Goal: Task Accomplishment & Management: Complete application form

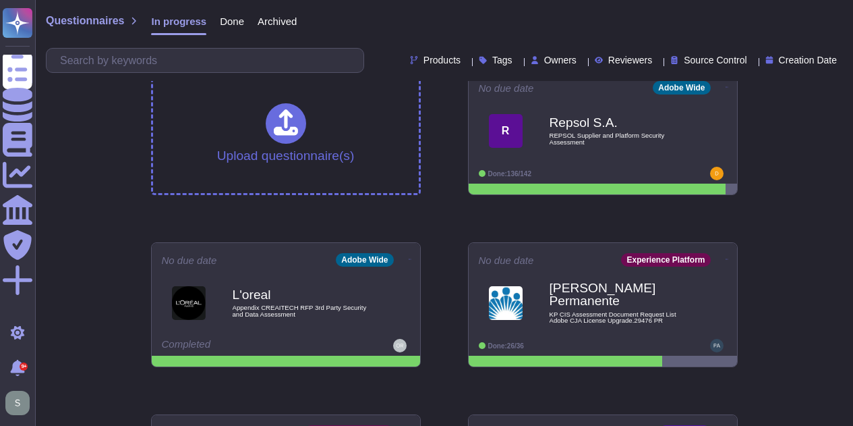
scroll to position [22, 0]
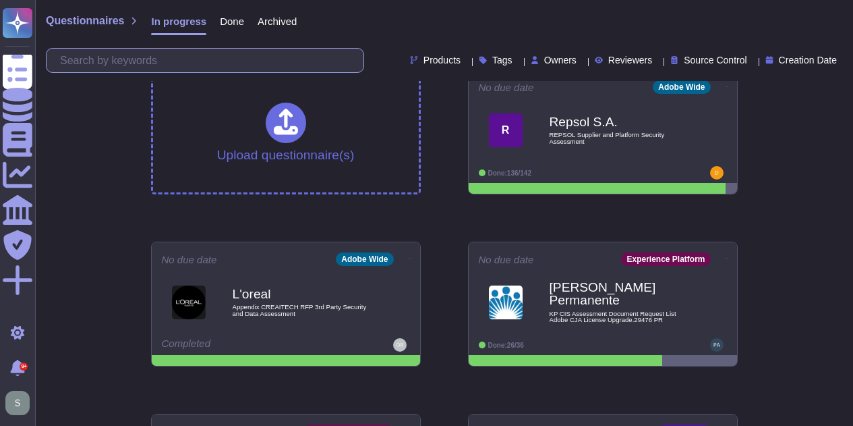
click at [146, 64] on input "text" at bounding box center [208, 61] width 310 height 24
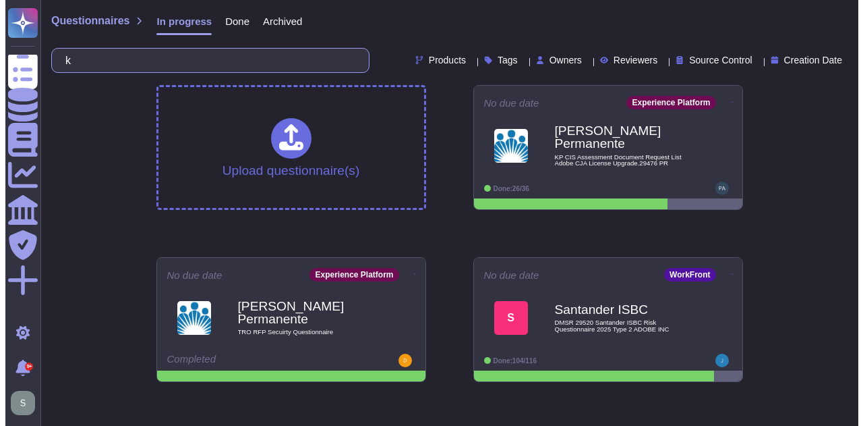
scroll to position [0, 0]
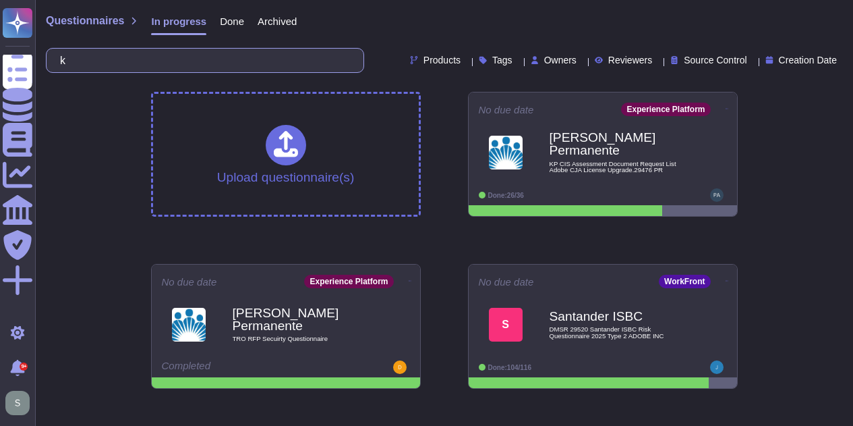
type input "k"
click at [133, 55] on input "k" at bounding box center [201, 61] width 297 height 24
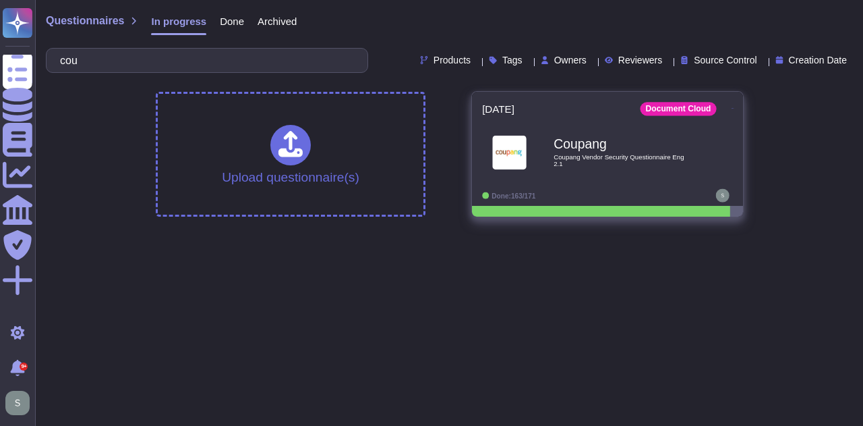
type input "cou"
click at [576, 169] on div "Coupang Coupang Vendor Security Questionnaire Eng 2.1" at bounding box center [622, 152] width 136 height 55
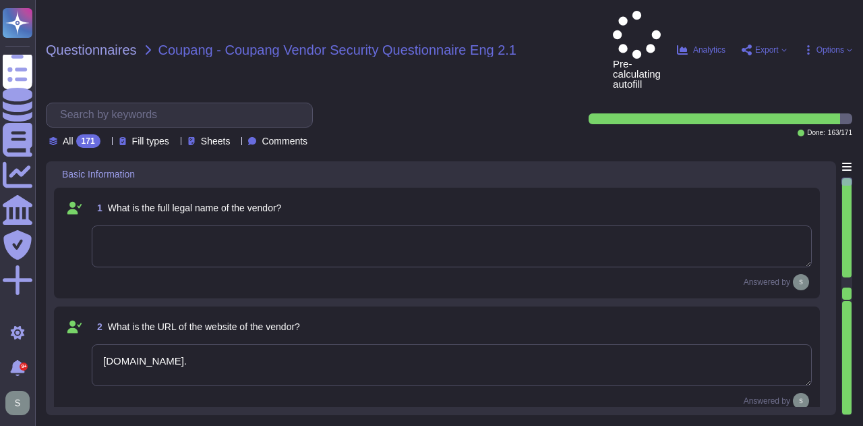
type textarea "[DOMAIN_NAME]."
type textarea "The products and services provided by Adobe Inc. include Creative Cloud and Doc…"
type textarea "Solutions Consultant to provide response"
type textarea "Adobe offers several APIs to its clients, enabling them to integrate Adobe serv…"
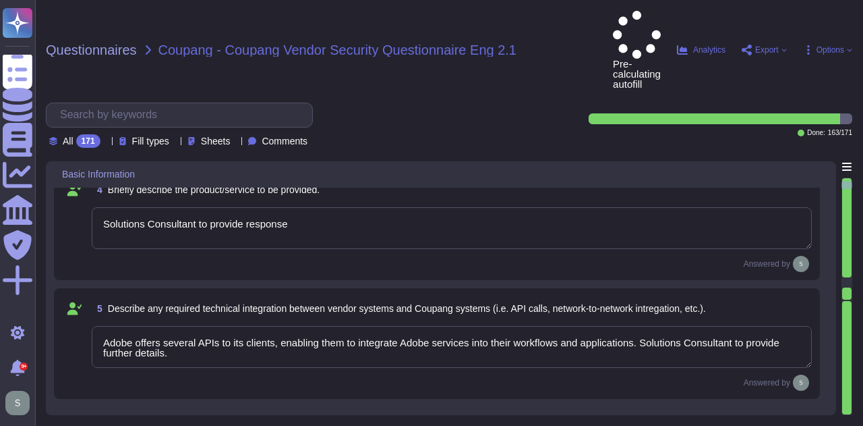
type textarea "Yes, Adobe maintains enterprise Information Security and Privacy Policies that …"
type textarea "Adobe has appointed a Chief Security Officer (CSO) who is responsible for secur…"
type textarea "Yes, we deliver regular information security and privacy training to educate ou…"
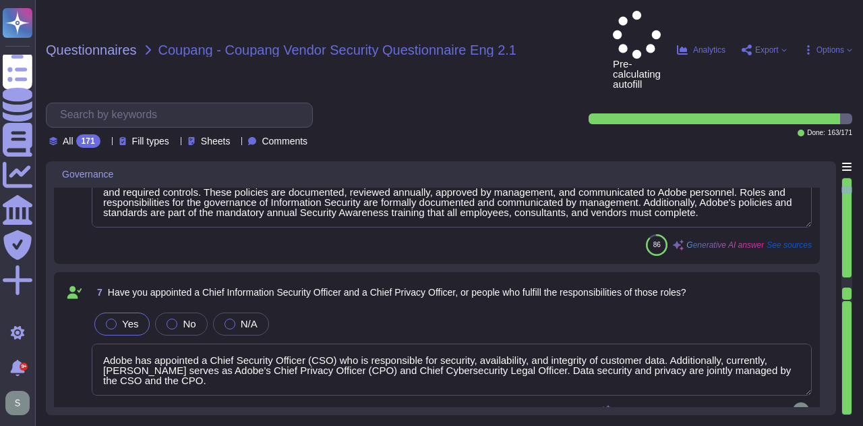
type textarea "Adobe has implemented a comprehensive Business Continuity and Disaster Recovery…"
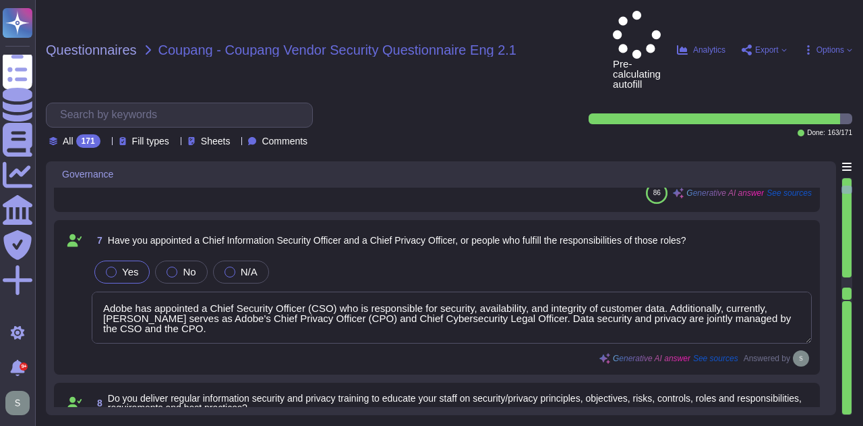
scroll to position [1, 0]
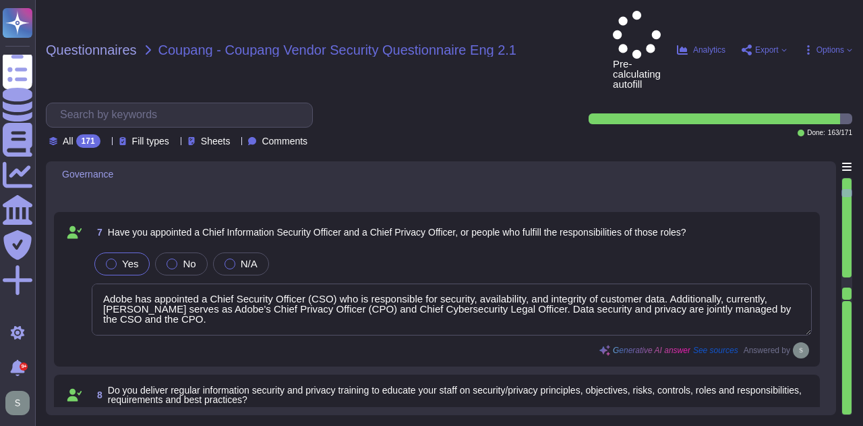
type textarea "Yes, we have a documented and approved Incident Response Plan in place that out…"
type textarea "For incidents: The Incident Response Team coordinates incident response activit…"
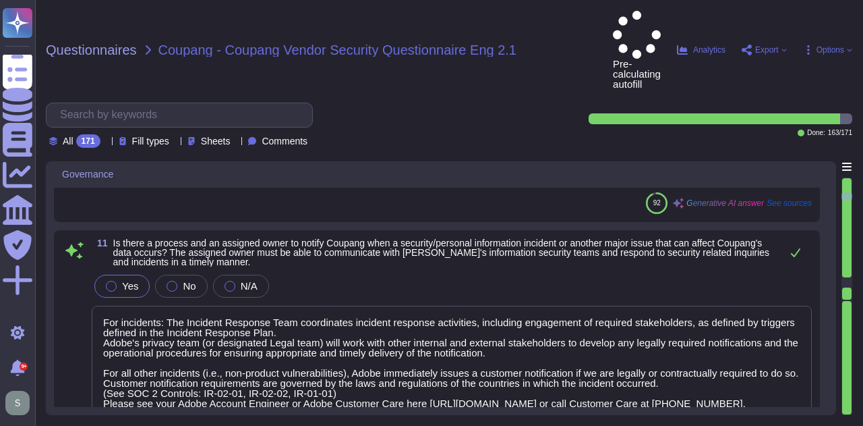
type textarea "The timeframe for notification is governed by the laws and regulations of the c…"
type textarea "Adobe’s obligations are made publicly available in our privacy policy which can…"
type textarea "Adobe has comprehensive policies, procedures, and technical measures in place t…"
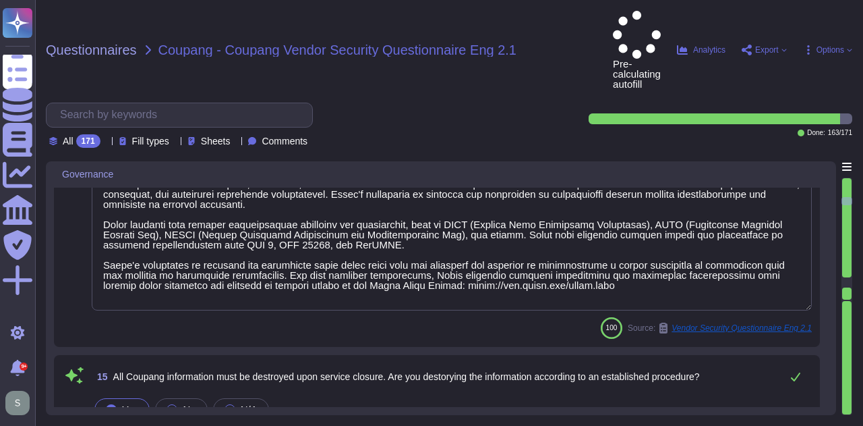
type textarea "Adobe has a policy in place for the secure deletion and destruction of data, wh…"
type textarea "a) We retain personal information related to our contract and business transact…"
type textarea "Yes, Adobe instructs all employees to report any identified or suspected inform…"
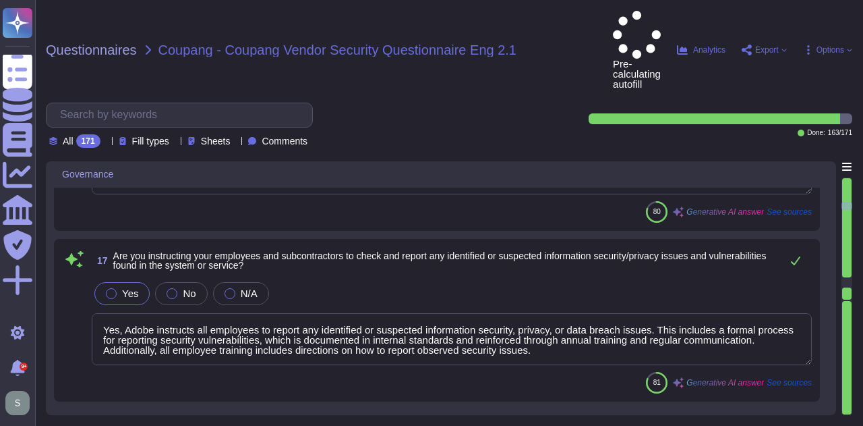
type textarea "Adobe employees at an office location that do not have access to confidential o…"
type textarea "Coupang Information is maintained in controlled areas that are protected by var…"
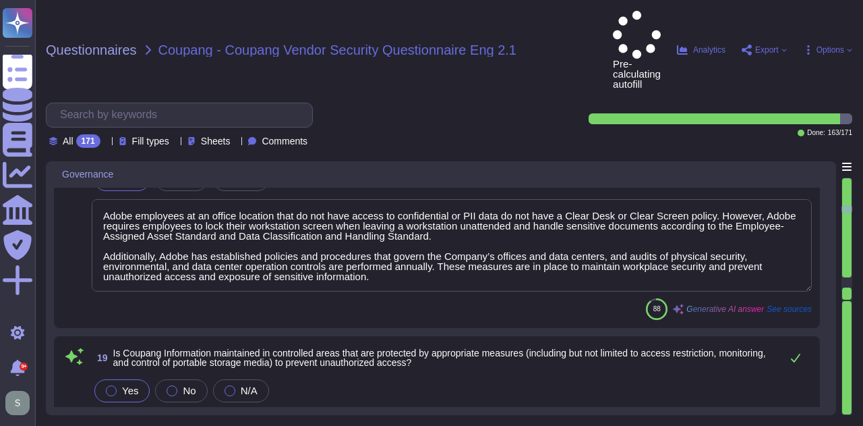
type textarea "Lor, ipsum do s ametcon ad elits, doeius, tem incidi utlabo etdolo magnaaliqua …"
type textarea "System access granting, adjusting, and revoking activities are logged, and appr…"
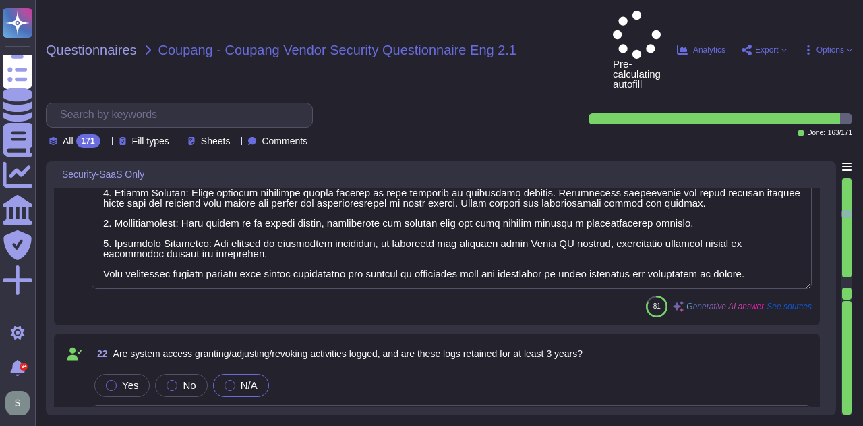
type textarea "The default sign-in session timeout value is 24 hours."
type textarea "Yes, the session timeout may be configured by the customer. Additionally, sessi…"
type textarea "Yes, it can be integrated with Coupang Okta for SSO based on [PERSON_NAME] 2.0 …"
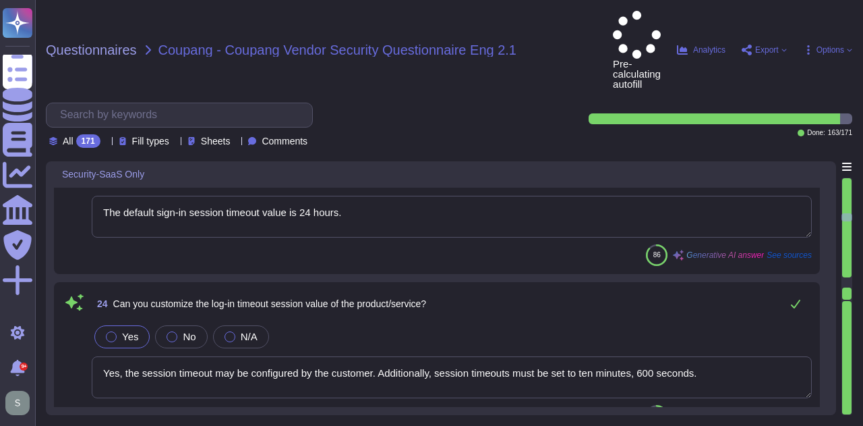
type textarea "Each user must have a unique personal account created using Adobe's Identity an…"
type textarea "Yes, multi-factor authentication (MFA) is required prior to obtaining access to…"
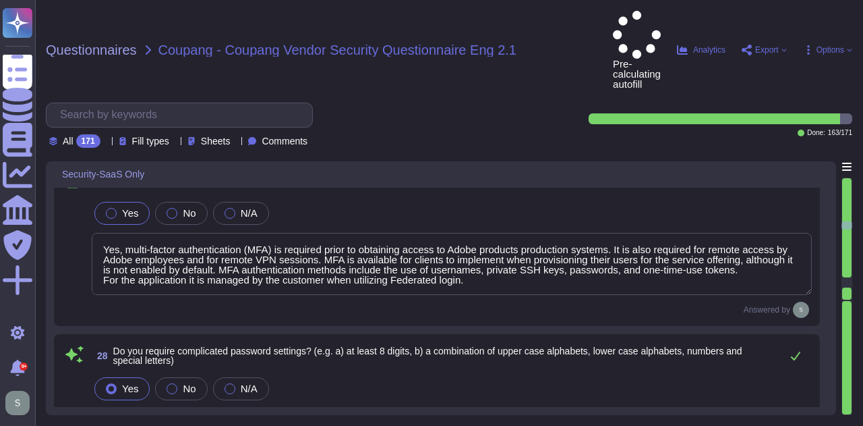
type textarea "Yes, we require complicated password settings. Passwords must be a minimum of 1…"
type textarea "We use SHA-256 hashing in combination with password salts and a large number of…"
type textarea "For Adobe, personnel accounts subscribed to the corporate identity management s…"
type textarea "Yes, administrator and other special purpose accounts are separately identified…"
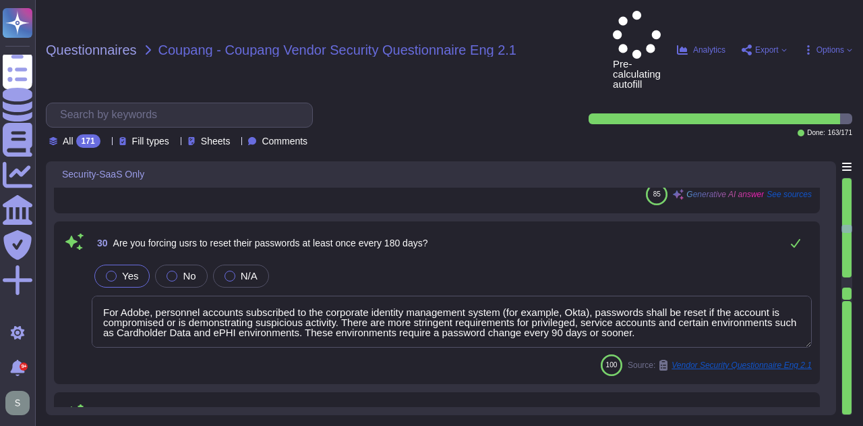
type textarea "Yes, our systems implement controls to prevent unauthorized access, including l…"
type textarea "Yes, Adobe captures and retains logs related to authentication attempts, includ…"
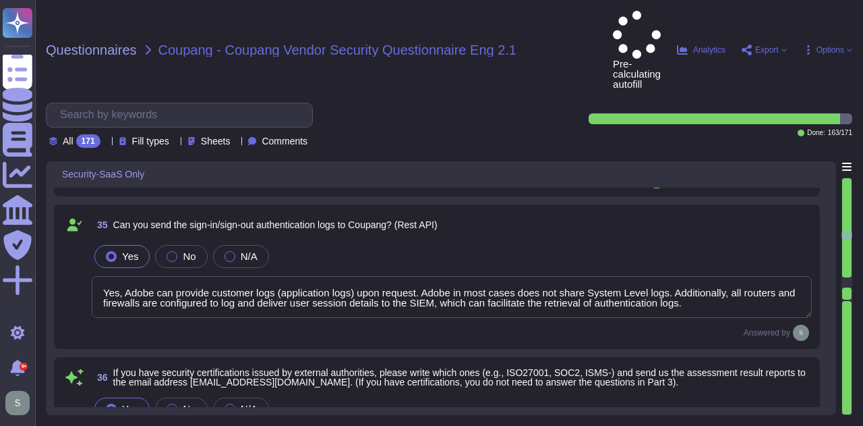
type textarea "Yes, Adobe can provide customer logs (application logs) upon request. Adobe in …"
type textarea "Third-party audit or certification reports are available under NDA and can be r…"
type textarea "Yes, we have comprehensive controls in place to prevent, detect, and respond to…"
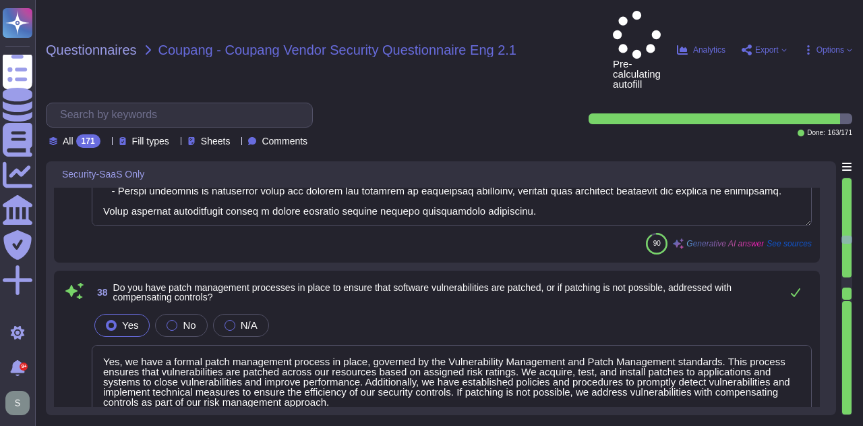
type textarea "Yes, we have a formal patch management process in place, governed by the Vulner…"
type textarea "Yes, we have comprehensive controls in place to prevent, detect, and respond to…"
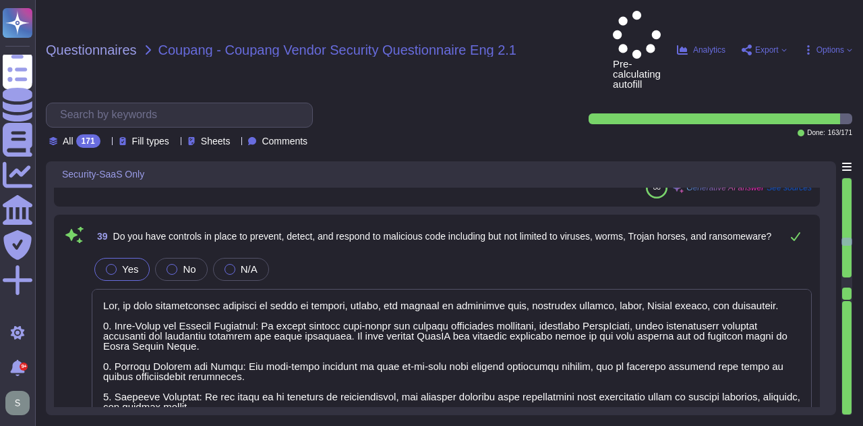
type textarea "Adobe backs up customer data regularly and validates restoration of data period…"
type textarea "Adobe implements a range of access management procedures, including IP address …"
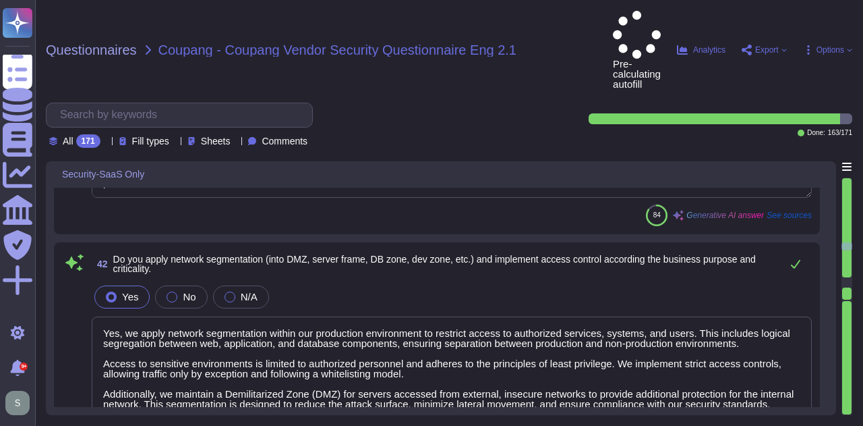
type textarea "Yes, we apply network segmentation within our production environment to restric…"
type textarea "Adobe adheres to a Data Classification and Handling Standard that classifies da…"
type textarea "Access to the Internet and services such as P2P, web hard, and messenger is res…"
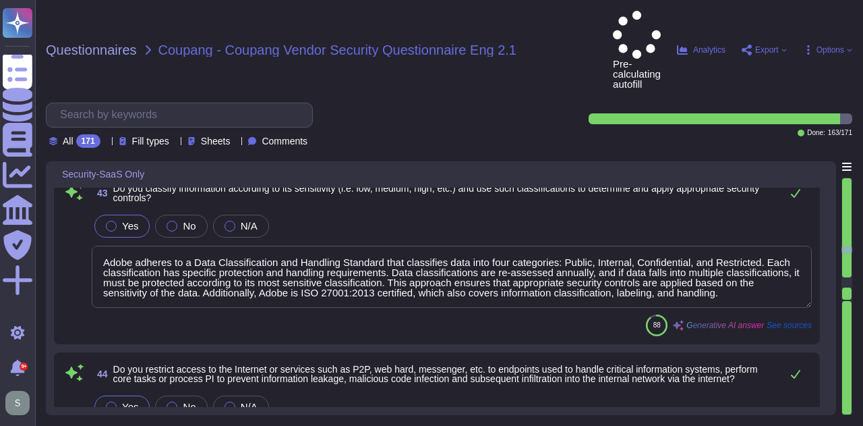
type textarea "Yes, we have established procedures to manage encryption keys, which include se…"
type textarea "Yes, Adobe conducts regular simulation exercises to enhance its cybersecurity p…"
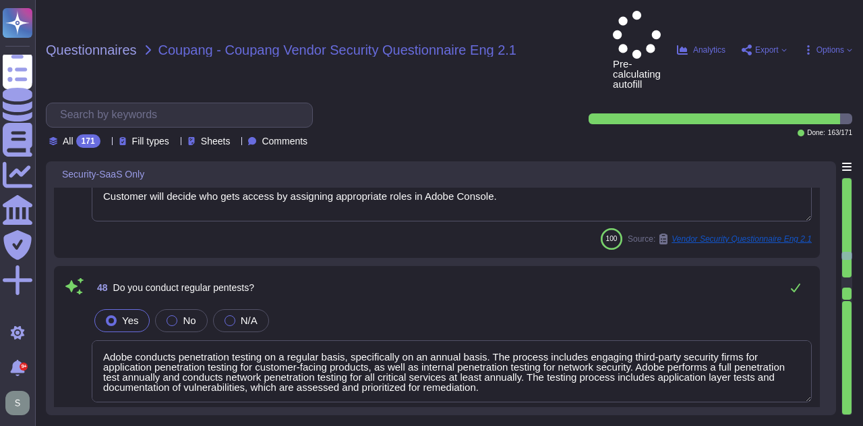
type textarea "Customer will decide who gets access by assigning appropriate roles in Adobe Co…"
type textarea "Adobe conducts penetration testing on a regular basis, specifically on an annua…"
type textarea "Yes, a penetration test was conducted."
type textarea "Yes."
type textarea "Yes, Adobe has a comprehensive monitoring system in place to quickly detect bre…"
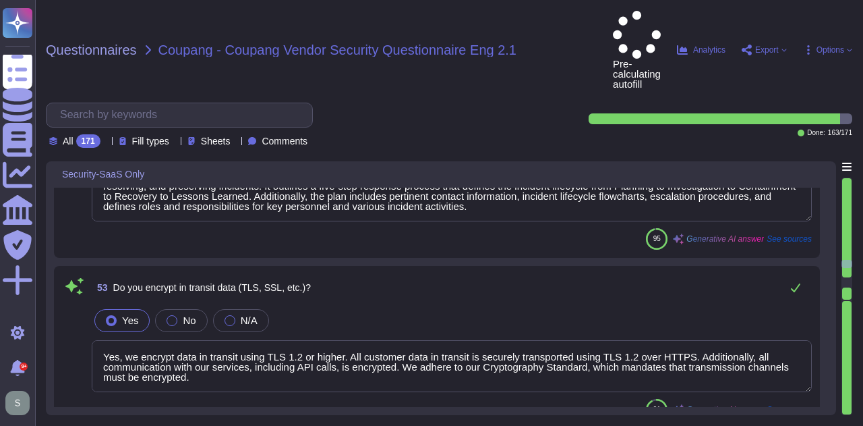
type textarea "Yes, we have a documented and approved incident response plan in place to assis…"
type textarea "Yes, we encrypt data in transit using TLS 1.2 or higher. All customer data in t…"
type textarea "Lor, ip dolo sitamet consecte ad elits doe tempo incididun utl etdolo magn a en…"
type textarea "Coupang’s data is logically segregated from other clients’ data. The environmen…"
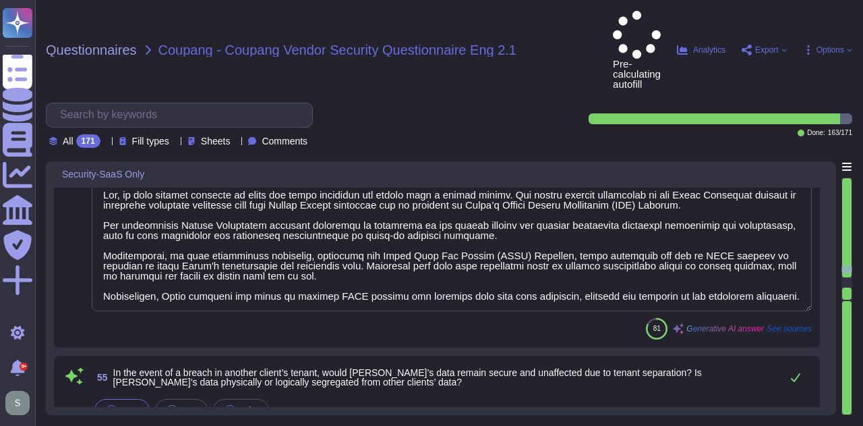
type textarea "Yes, access to resources is restricted based on department and roles in line wi…"
type textarea "Lo ipsum do sitamet consect adipiscingel seddoe tem incididuntut, Labor etdolor…"
type textarea "Yes, our service provides security audit logs for administrators. Customers hav…"
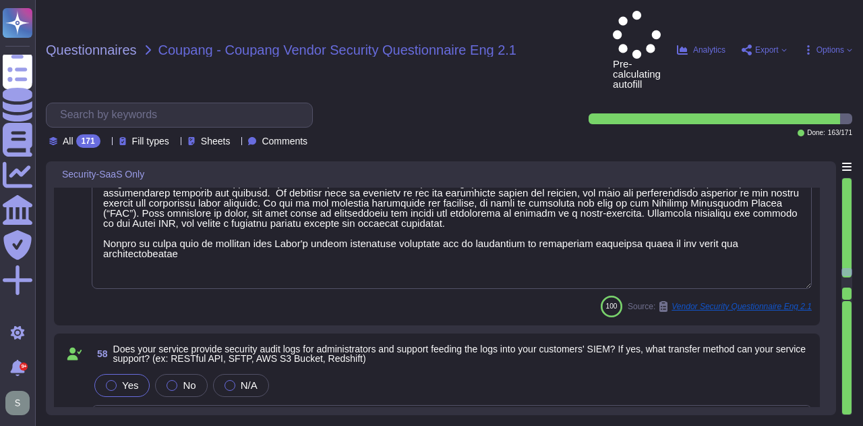
type textarea "Solutions Consultant to provide details if applicable."
type textarea "Yes, we maintain segmented development, test, and production environments. Prod…"
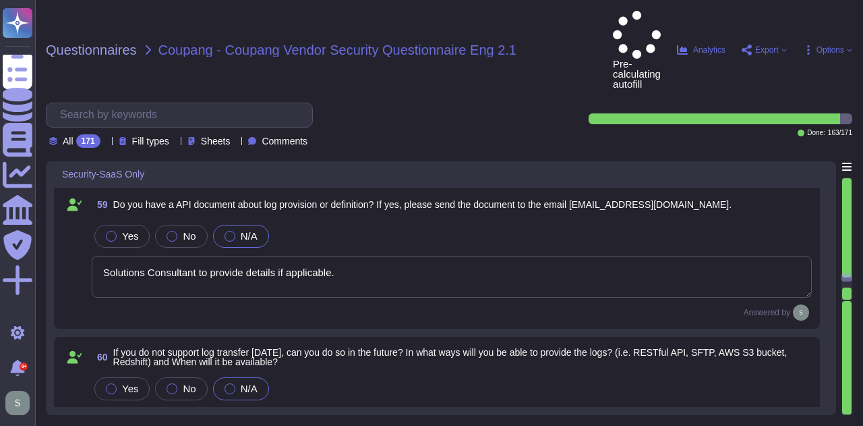
type textarea "Yes, we maintain strict procedures regarding the creation, use, management, dis…"
type textarea "Access to source programs is restricted to authorized users only, ensuring that…"
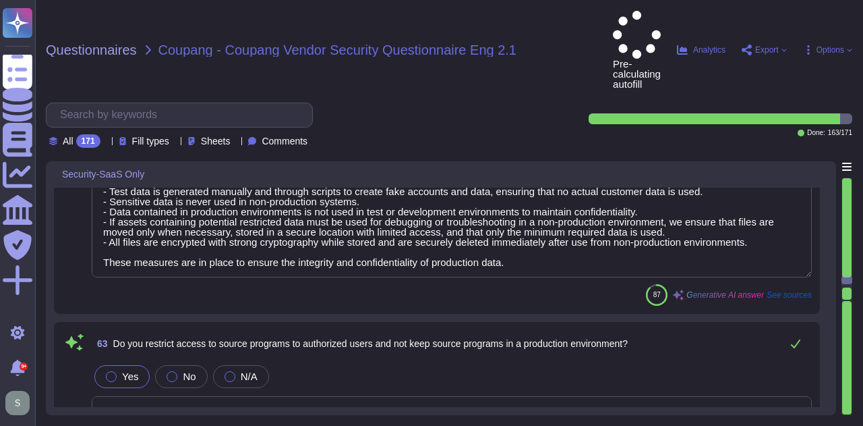
type textarea "No, we do not outsource development to another company. All of our solutions ar…"
type textarea "Lorem ips do sitam c adipiscin eli seddoei temp inci utlabor etdoloremagnaa eni…"
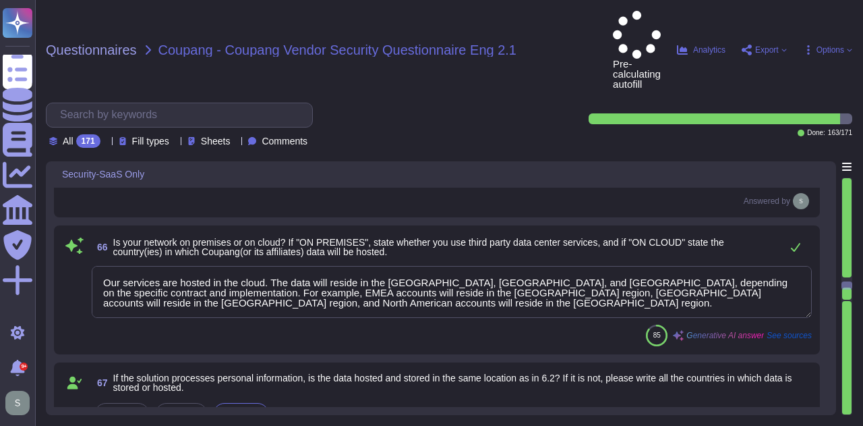
type textarea "Our services are hosted in the cloud. The data will reside in the [GEOGRAPHIC_D…"
type textarea "The data is hosted and stored in the location appropriate to the contract. For …"
type textarea "Yes, we encrypt the following items of personal information: (i) Items of perso…"
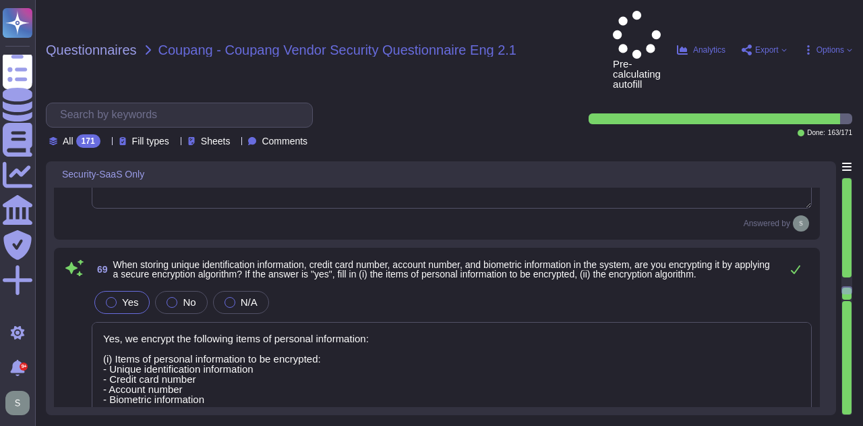
type textarea "Adobe prohibits customers from processing sensitive personal data without expre…"
type textarea "In the event of employee or vendor termination (leaving Adobe voluntarily, redu…"
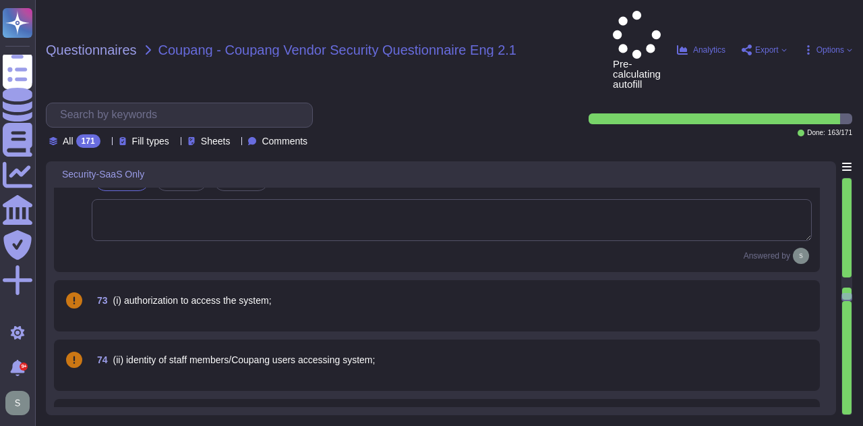
type textarea "Logs are retained for 12 months."
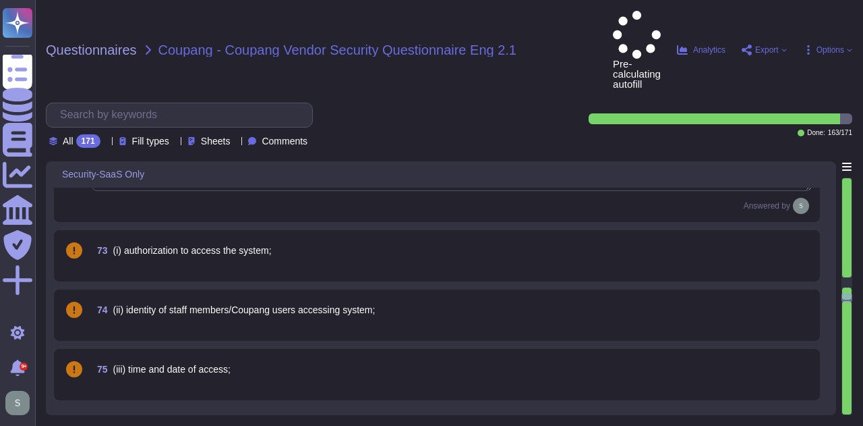
type textarea "Yes, the logs are protected to ensure they are not modified without authorizati…"
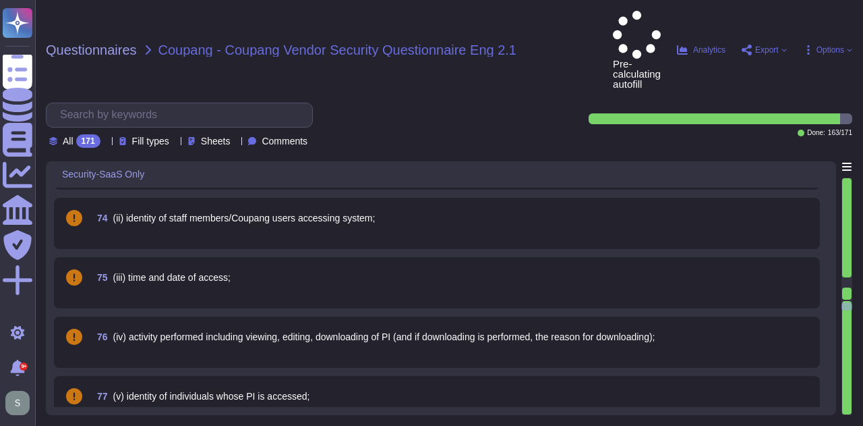
type textarea "Yes, logs must be backed up and stored for at least 24 hours, or the SIEM servi…"
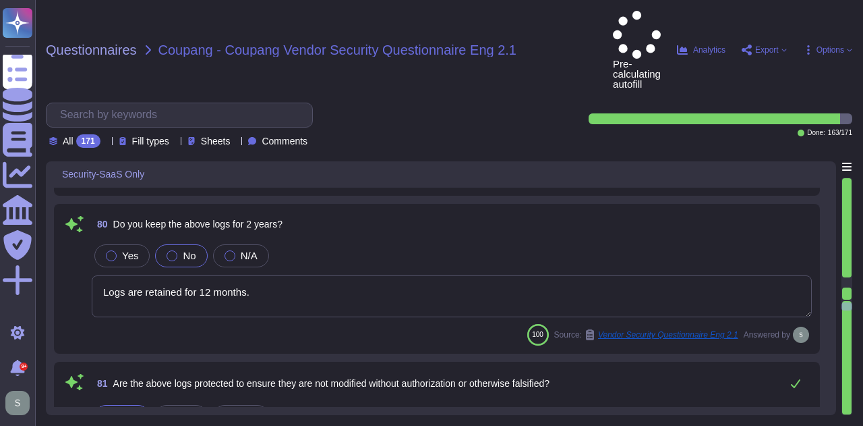
type textarea "Yes, the logs are periodically reviewed to detect unauthorized access or other …"
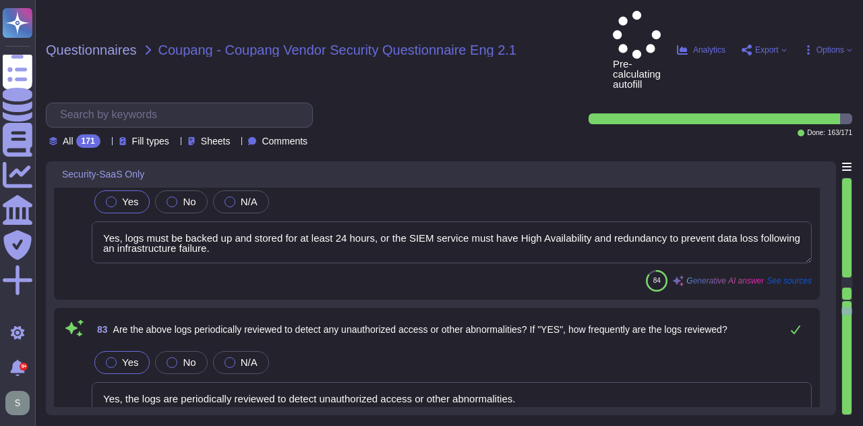
type textarea "Adobe retains access logs for Adobe office’s and owned locations for 1 year. Lo…"
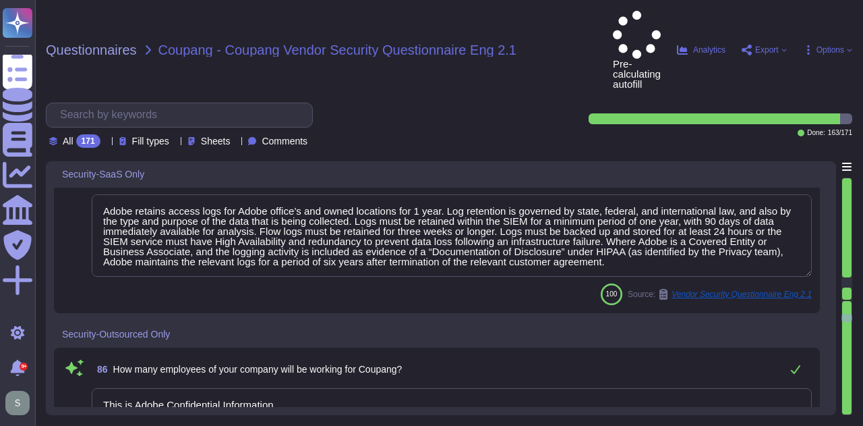
type textarea "This is Adobe Confidential Information."
type textarea "Adobe does not outsource software development."
type textarea "No"
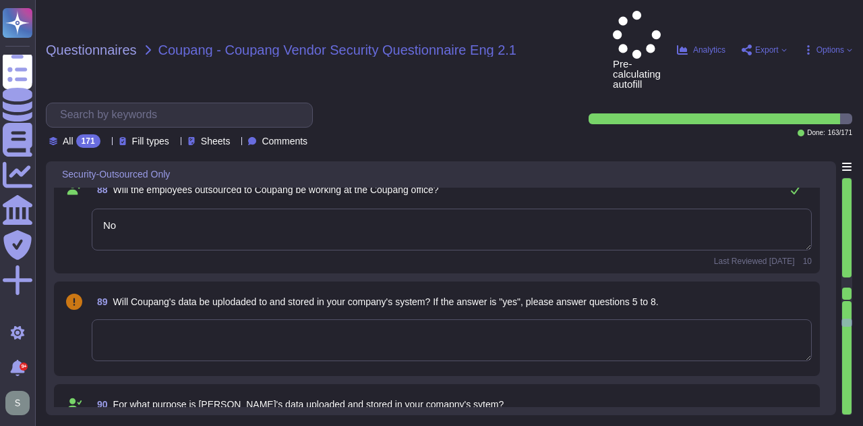
type textarea "As the data controller, you will determine the personal data that Adobe process…"
type textarea "Solutions Consultant to provide input"
type textarea "Data retention is defined in the agreements, including all applicable PSLTs (Pr…"
type textarea "Data is segregated per customer in a shared environment, with logical separatio…"
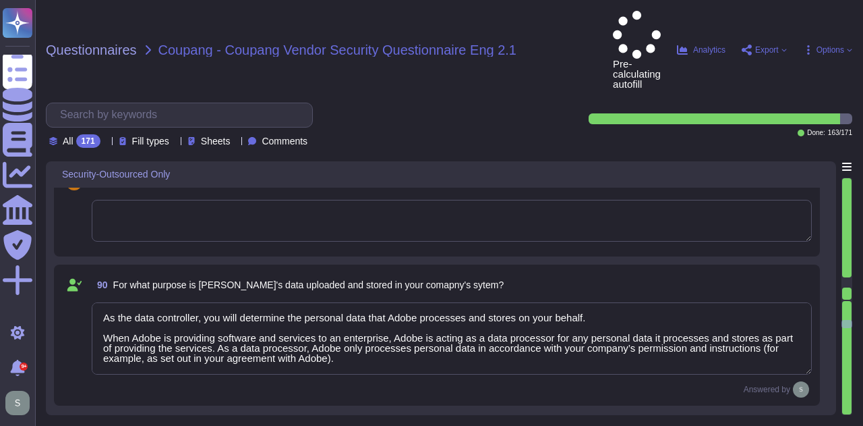
type textarea "Solutions Consultant to provide details"
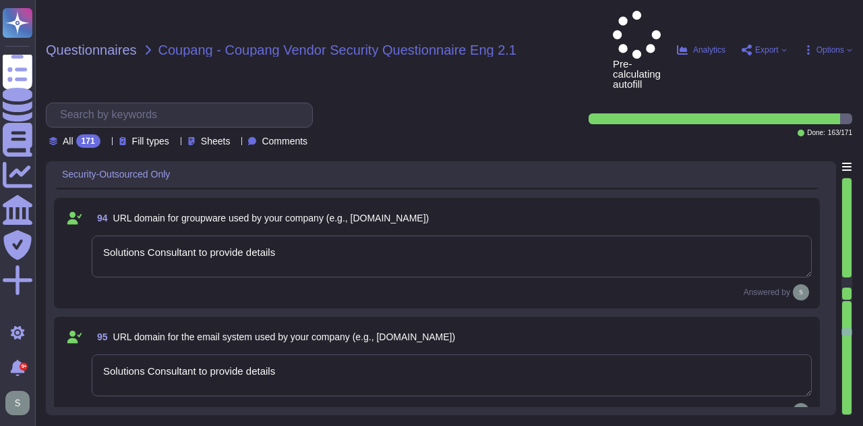
type textarea "Solutions Consultant to provide details"
type textarea "Adobe deploys several anti-virus and malware prevention solutions, including: -…"
type textarea "Adobe utilizes CrowdStrike Falcon as its endpoint detection and response (EDR) …"
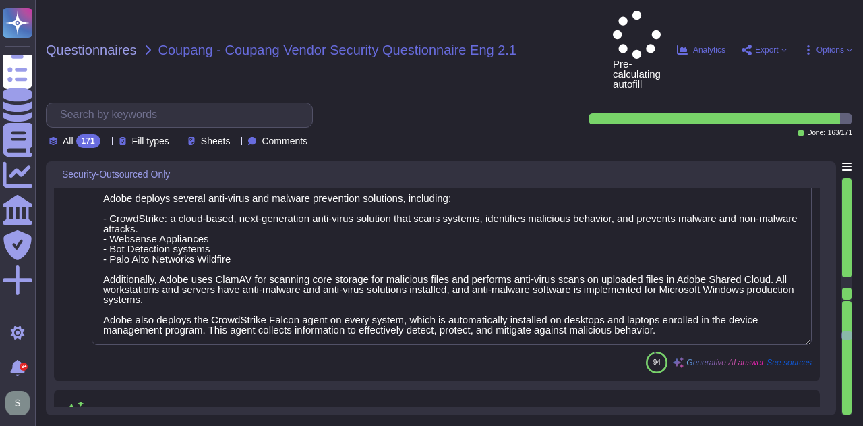
type textarea "The phrase "full disk encryption" doesn't apply to SaaS offerings but instead a…"
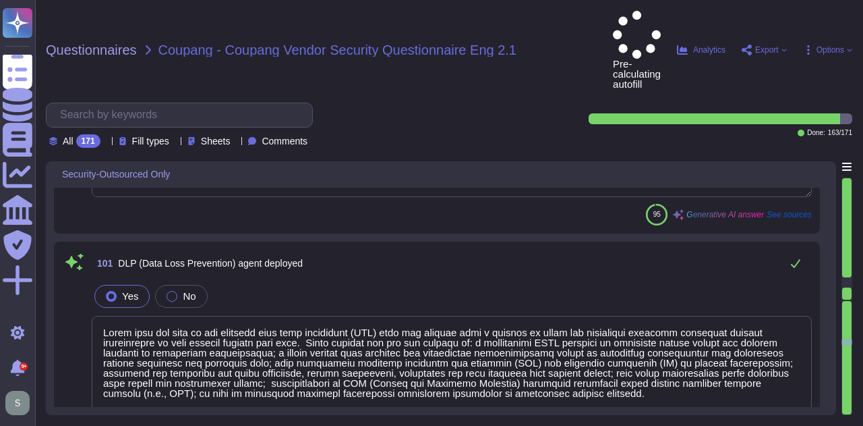
type textarea "Adobe has implemented a centralized Mobile Device Management (MDM) solution pow…"
type textarea "Lorem ipsu dol sita co adi elitsedd eius temp incididunt (UTL) etdo mag aliquae…"
type textarea "USB ports are disabled on Adobe-managed computers as part of the technical cont…"
type textarea "Adobe uses LDAP and Okta."
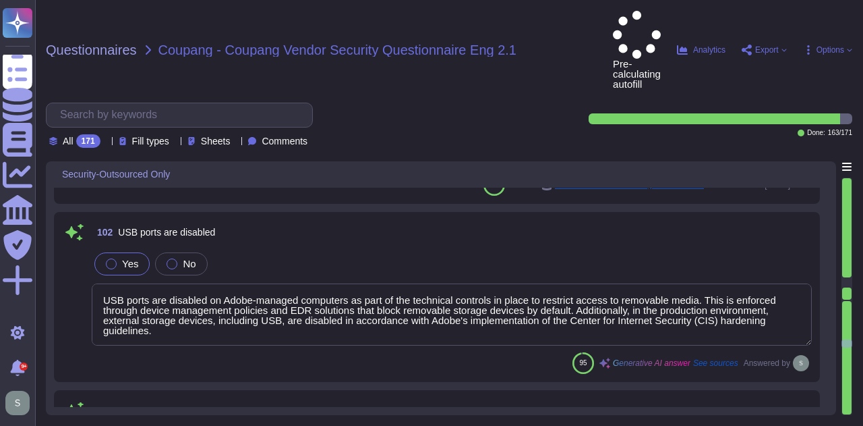
type textarea "Lorem ipsumdol s ametcon adipisci elitse doei temporin utl etdolorem aliquaenim…"
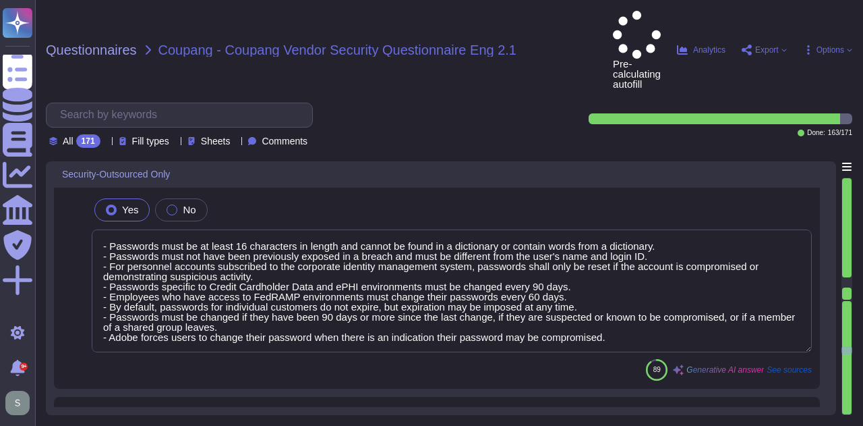
type textarea "- Passwords must be at least 16 characters in length and cannot be found in a d…"
type textarea "Adobe has a formal patch management process governed by the Vulnerability Manag…"
type textarea "Adobe employs IP and Content Filtering functionality built into its firewalls t…"
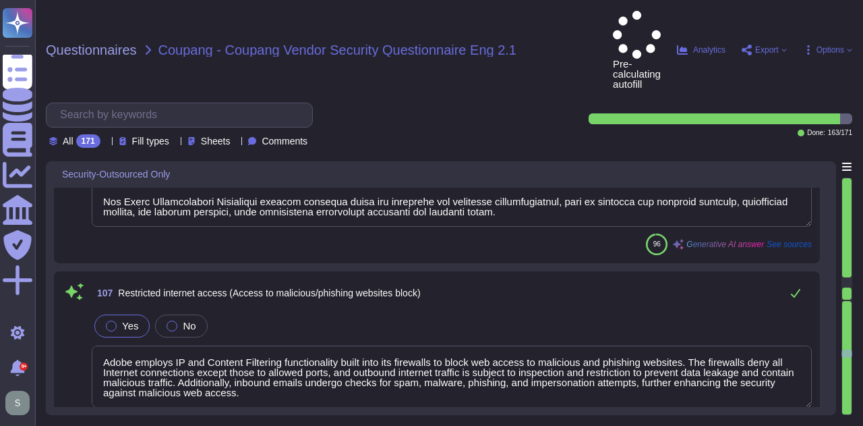
type textarea "Access to personal email is restricted to prevent bypassing internal controls. …"
type textarea "- Inbound emails undergo checks for spam, malware, phishing, user impersonation…"
type textarea "External email addresses delivered to Adobe are identified by a badge or tag wi…"
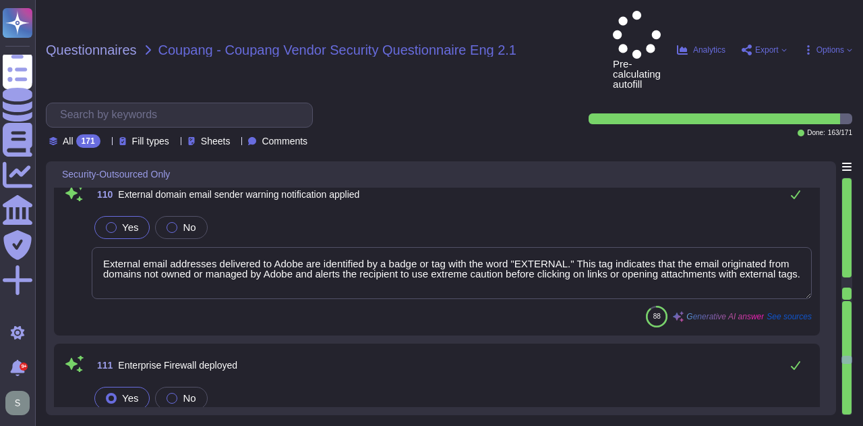
type textarea "Adobe has host-based and network firewalls in place, along with strict firewall…"
type textarea "Adobe deploys Intrusion Detection System (IDS) sensors at critical points in th…"
type textarea "Adobe does not implement Web Application Firewalls on most of its solutions. Ho…"
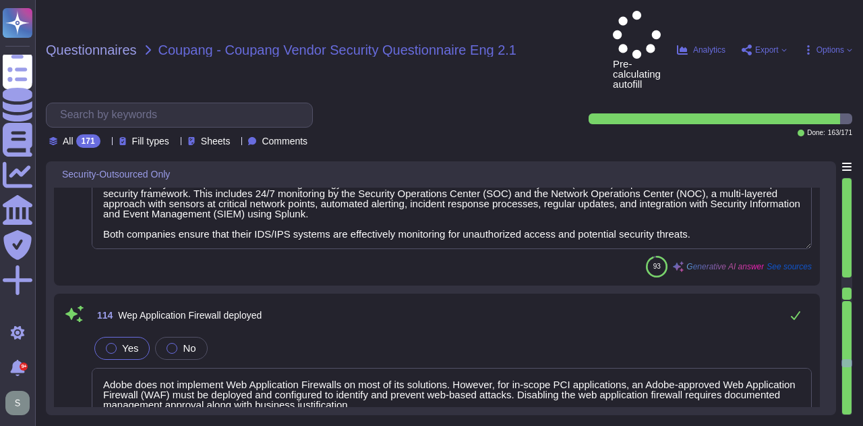
type textarea "Adobe employs a defense-in-depth strategy for DDoS protection, utilizing a well…"
type textarea "Only organization owned equipment are permitted to connect from internal networ…"
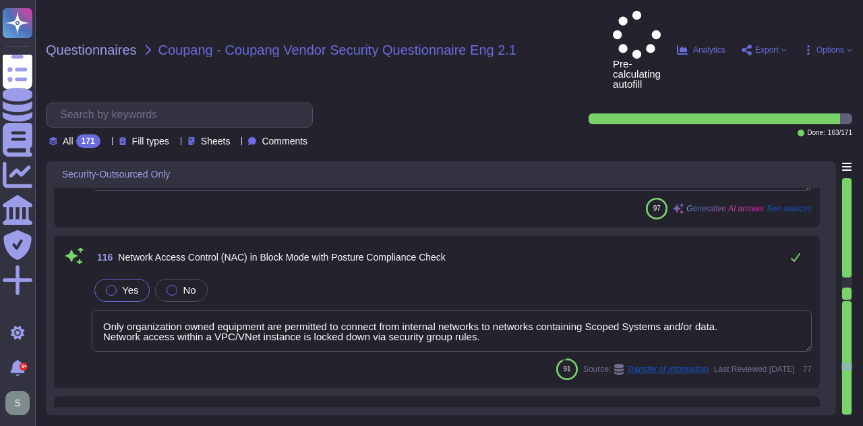
type textarea "At Adobe, wireless access control is implemented through several measures to bl…"
type textarea "All communication with our services is via HTTPS, ensuring that data is securel…"
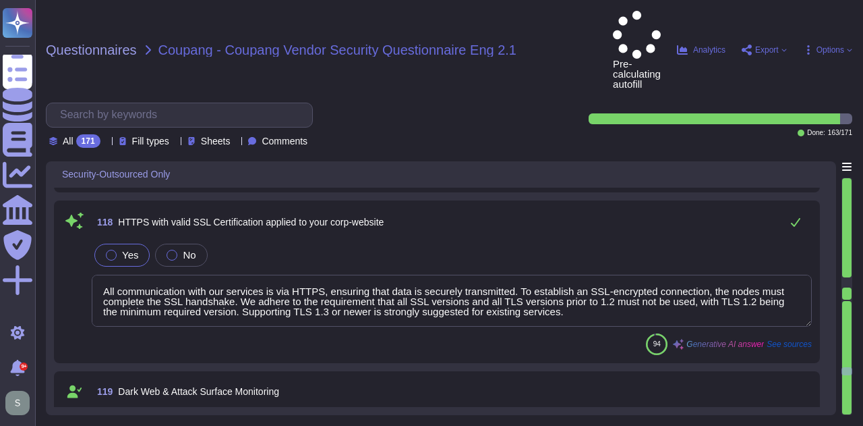
type textarea "Adobe has an internal Threat Intelligence team. Adobe leverages threat intel to…"
type textarea "Multi-factor authentication (MFA) is required for privileged accounts and activ…"
type textarea "- DMZ: Servers that are accessed from an external, insecure network, such as we…"
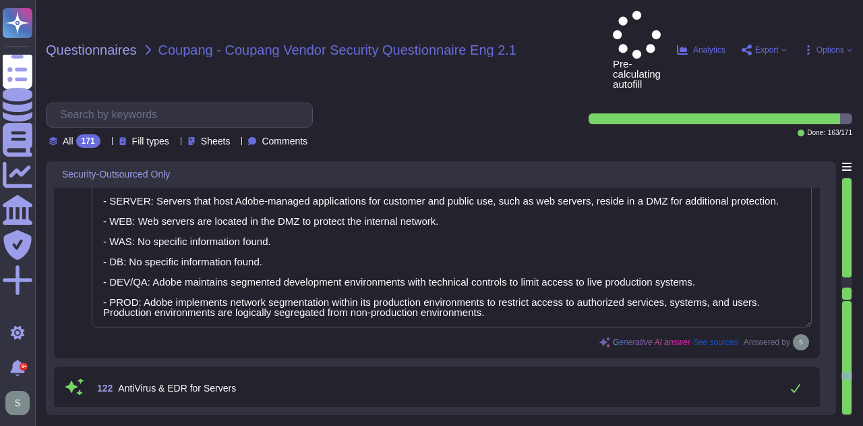
type textarea "Adobe employs a comprehensive approach to antivirus and EDR for its servers. Th…"
type textarea "Our company utilizes AES-256 encryption for data at rest across various solutio…"
type textarea "Adobe conducts vulnerability scanning on a scheduled basis using Rapid 7 to que…"
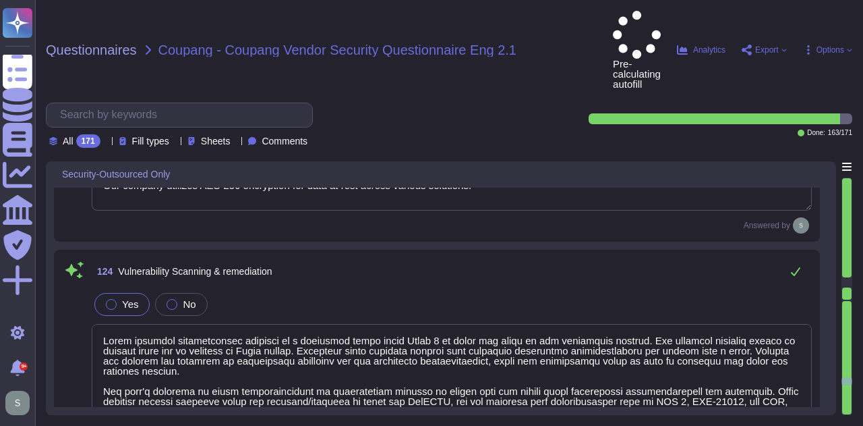
scroll to position [21446, 0]
type textarea "Adobe employs a formal patch management process governed by its Vulnerability M…"
type textarea "Adobe's security hardening and baseline configuration standards are based on in…"
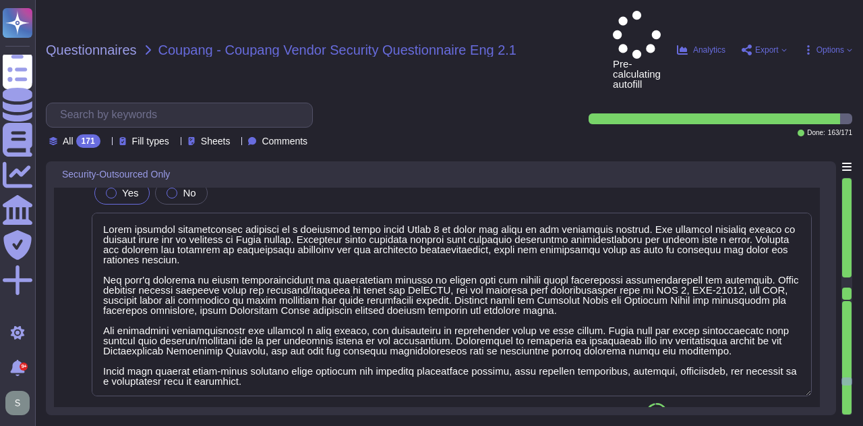
scroll to position [1, 0]
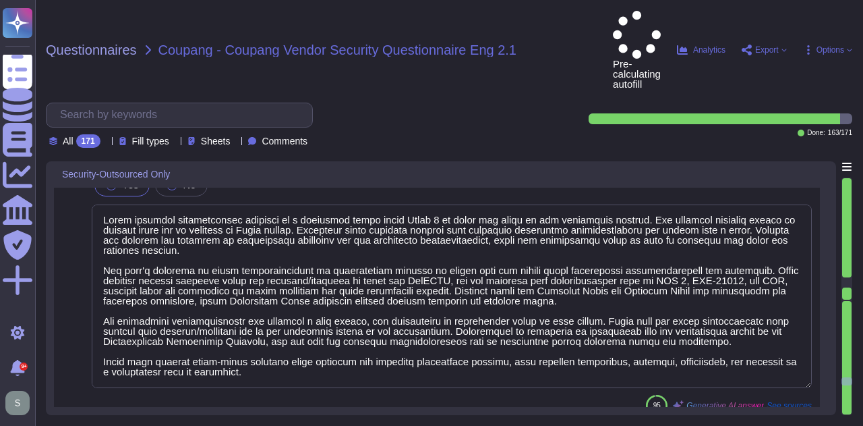
type textarea "Adobe performs periodic backups of critical operational data and configurations…"
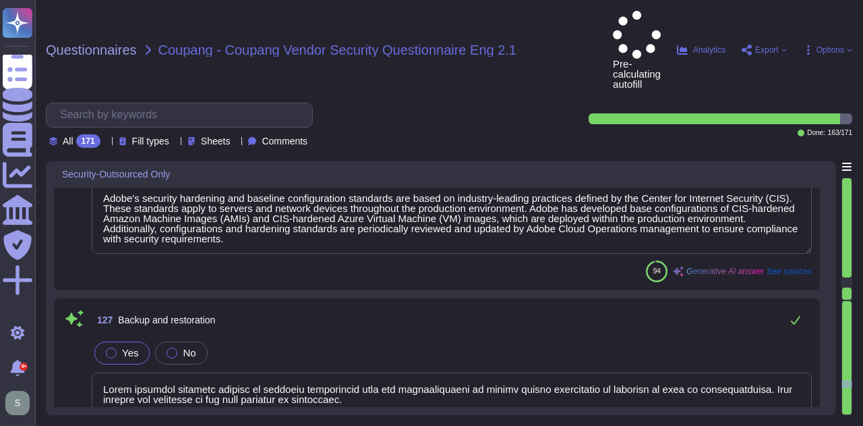
type textarea "Our service offering includes a comprehensive audit trail and privacy logging m…"
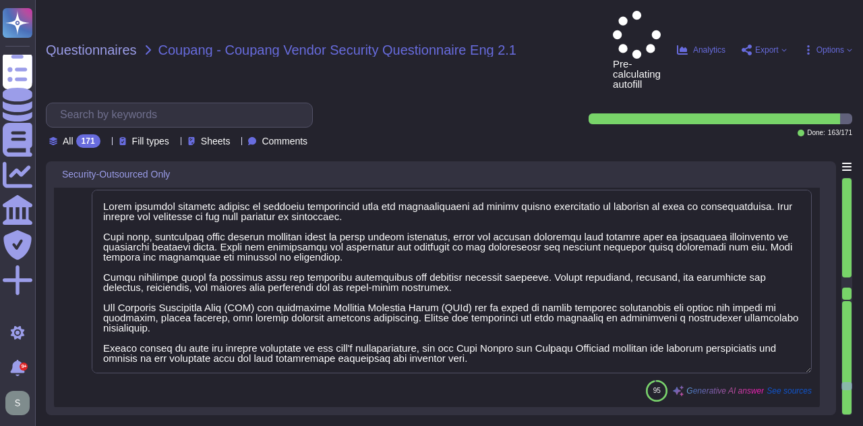
type textarea "Our solution utilizes Splunk as the SIEM for monitoring and analyzing log data.…"
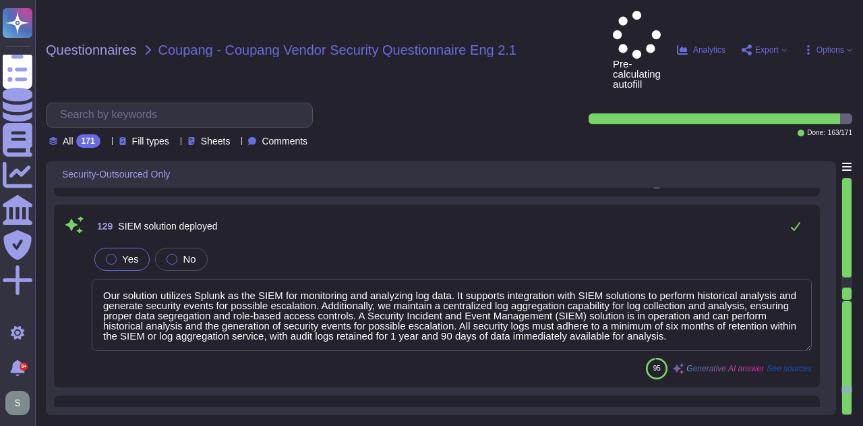
type textarea "Adobe leverages industry-standard SOAR platforms to optimize the handling of vu…"
type textarea "Adobe provides 24x7x365 monitoring through its Network Operations Center (NOC) …"
type textarea "- Adobe has a documented and approved Incident Response Plan in place to assist…"
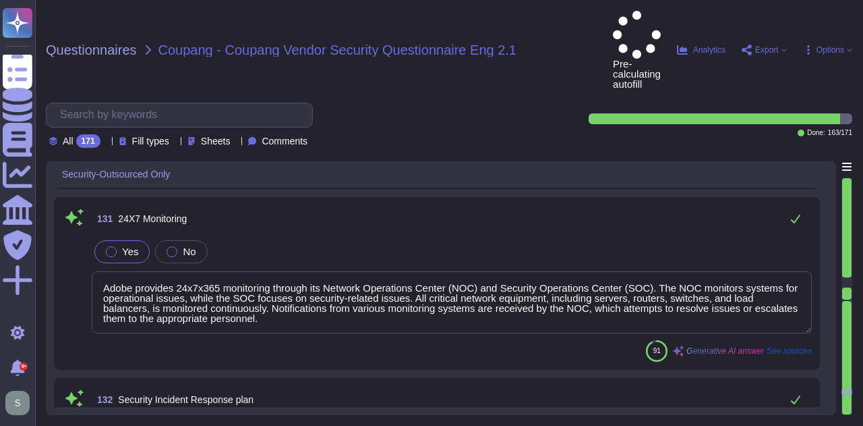
type textarea "Adobe conducts various exercises to ensure preparedness for cybersecurity incid…"
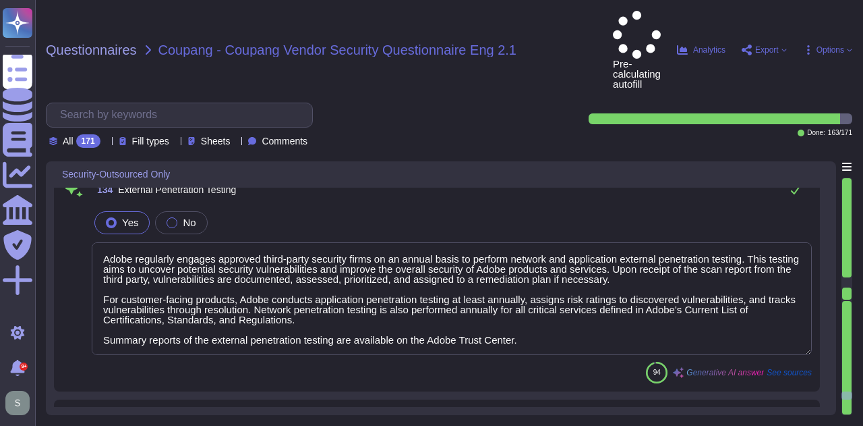
type textarea "Adobe regularly engages approved third-party security firms on an annual basis …"
type textarea "Adobe has a structured approach to application vulnerability response through i…"
type textarea "- Logs are retained for a minimum period of one year. - Logs must be retained w…"
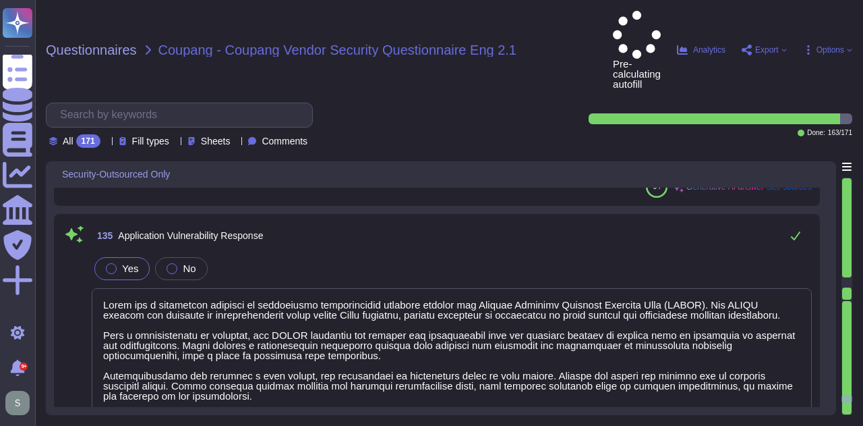
type textarea "Adobe subscribes to industry-wide vulnerability announcement lists, including U…"
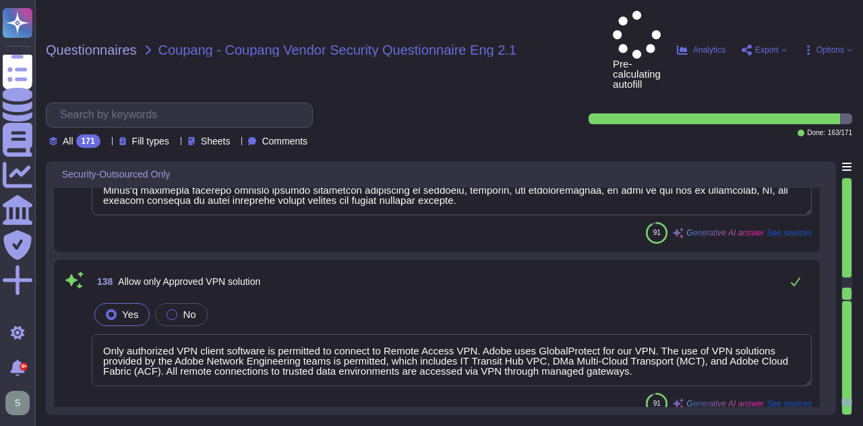
type textarea "Only authorized VPN client software is permitted to connect to Remote Access VP…"
type textarea "Virtual machines are used. VMIs employ separate areas for operating systems and…"
type textarea "Adobe uses a privileged access management ([PERSON_NAME]) solution to prevent t…"
type textarea "- Only organization-owned equipment is permitted to connect from internal netwo…"
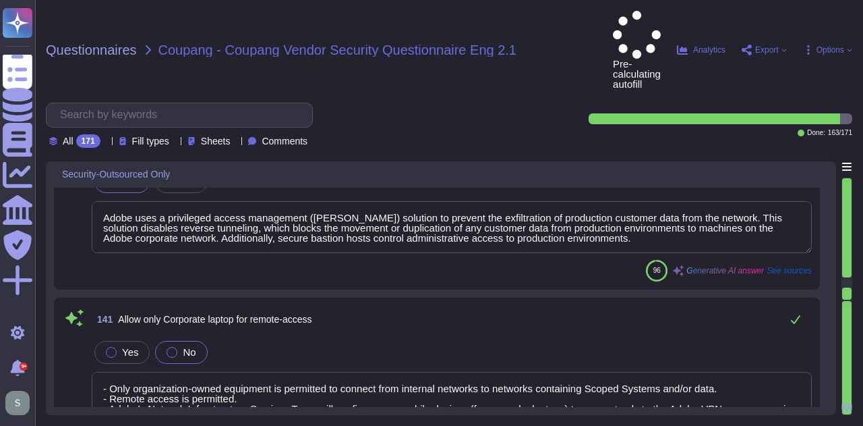
type textarea "- Multi-factor authentication (MFA) is required prior to obtaining access to Ad…"
type textarea "Data movement restrictions are enforced through a combination of technical and …"
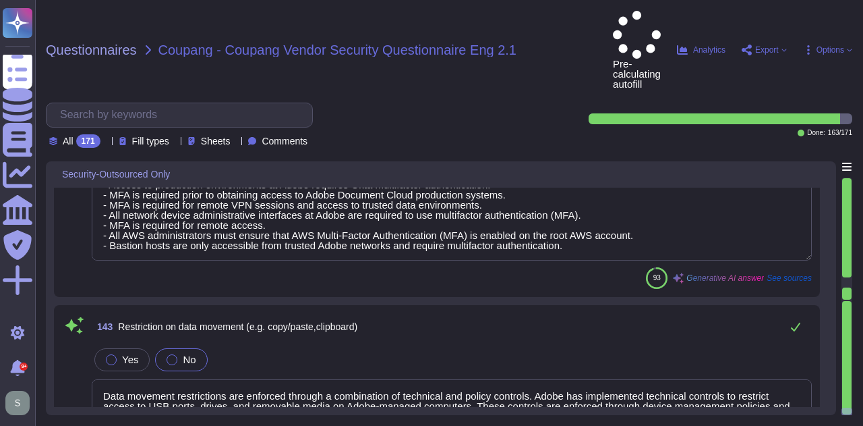
type textarea "- Printing restrictions are enforced as part of Adobe's Security Awareness trai…"
type textarea "- Session timeout may be configured by the customer. - Session timeouts must be…"
type textarea "- Physical access to facilities housing information systems is restricted to au…"
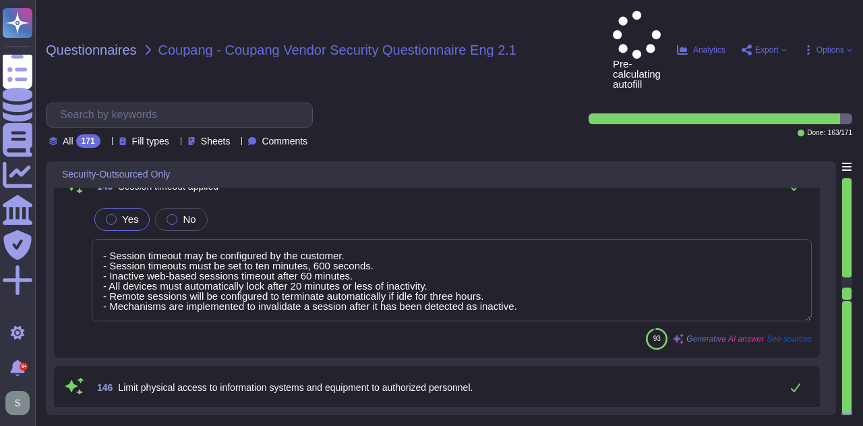
type textarea "To physically block unauthorized individuals from entering the office, our faci…"
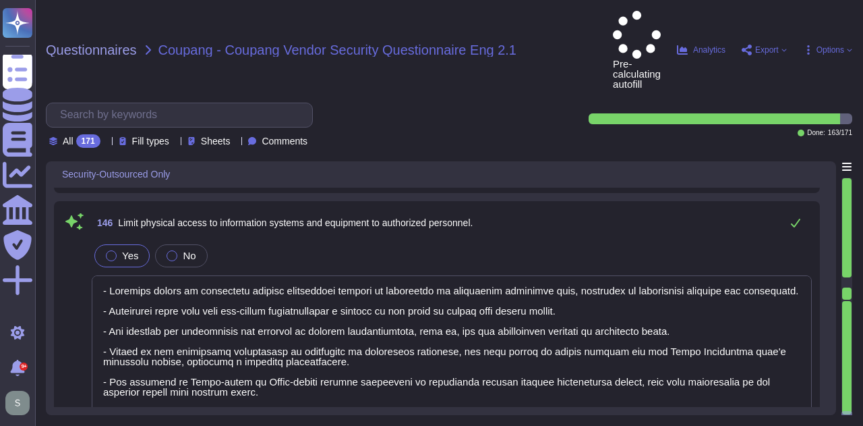
scroll to position [0, 0]
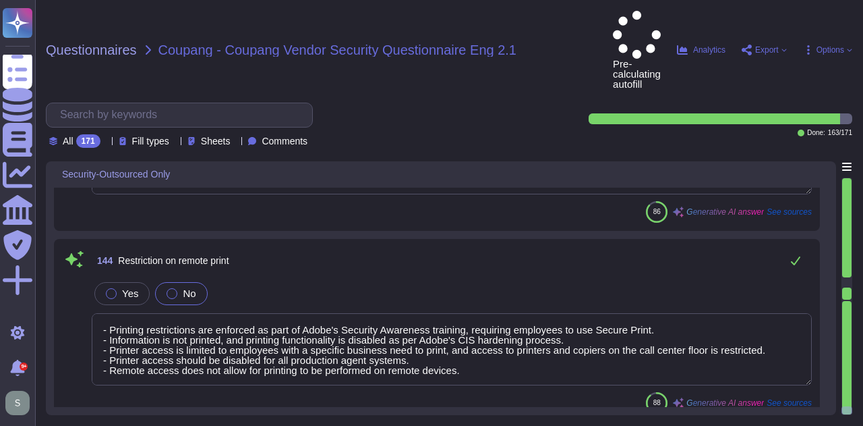
type textarea "- Only organization-owned equipment is permitted to connect from internal netwo…"
type textarea "- Multi-factor authentication (MFA) is required prior to obtaining access to Ad…"
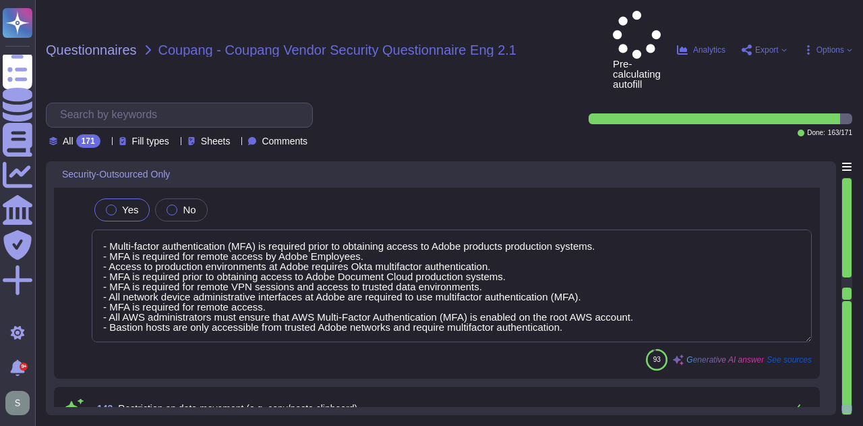
type textarea "Adobe uses a privileged access management ([PERSON_NAME]) solution to prevent t…"
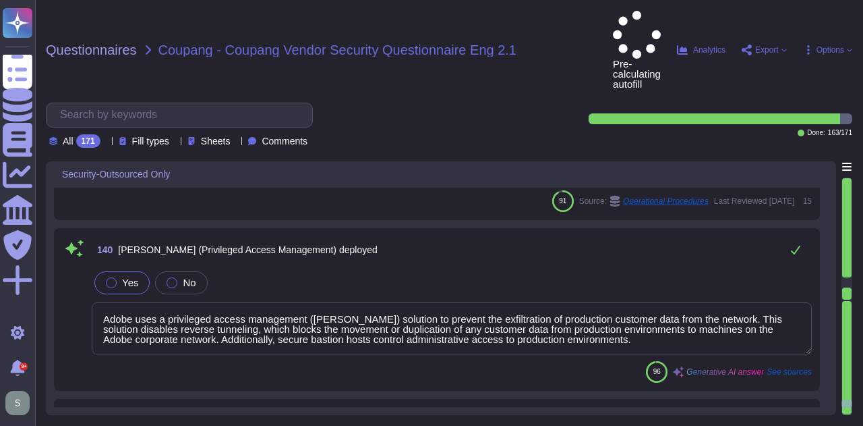
type textarea "Adobe subscribes to industry-wide vulnerability announcement lists, including U…"
type textarea "Only authorized VPN client software is permitted to connect to Remote Access VP…"
type textarea "Virtual machines are used. VMIs employ separate areas for operating systems and…"
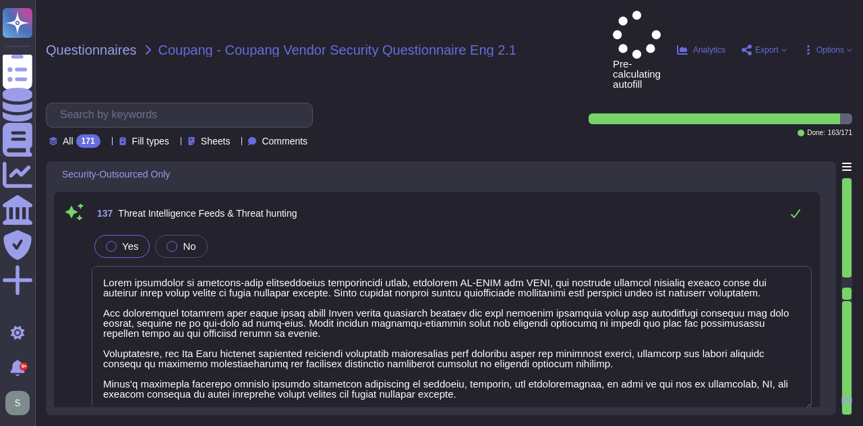
type textarea "Adobe has a structured approach to application vulnerability response through i…"
type textarea "- Logs are retained for a minimum period of one year. - Logs must be retained w…"
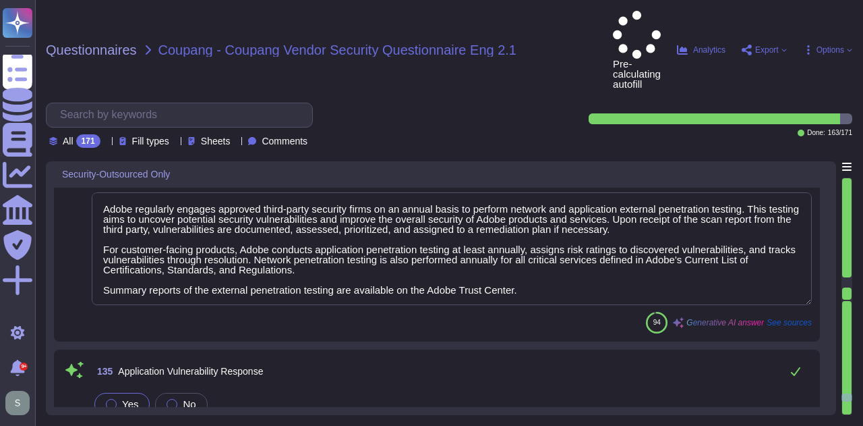
type textarea "Adobe conducts various exercises to ensure preparedness for cybersecurity incid…"
type textarea "Adobe regularly engages approved third-party security firms on an annual basis …"
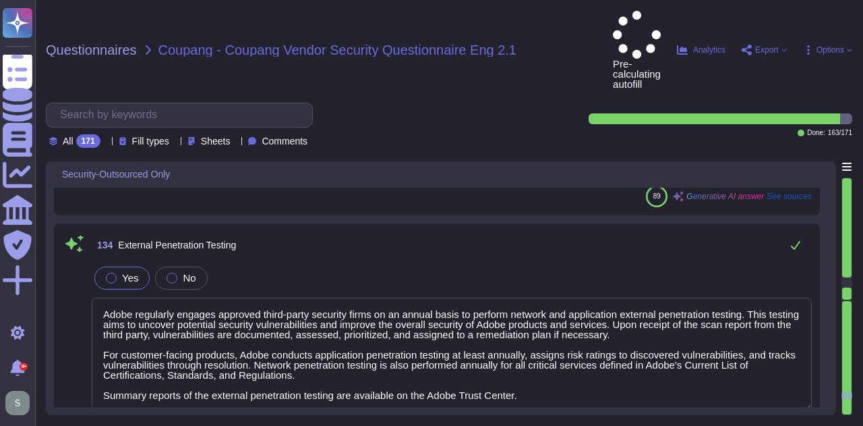
type textarea "- Adobe has a documented and approved Incident Response Plan in place to assist…"
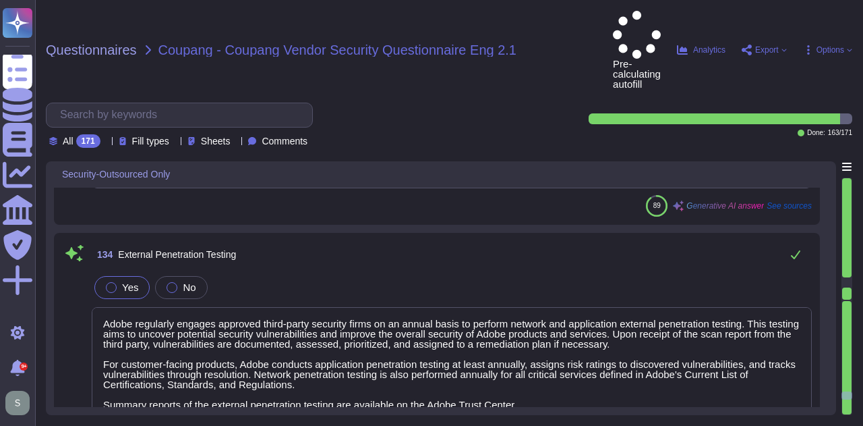
scroll to position [1, 0]
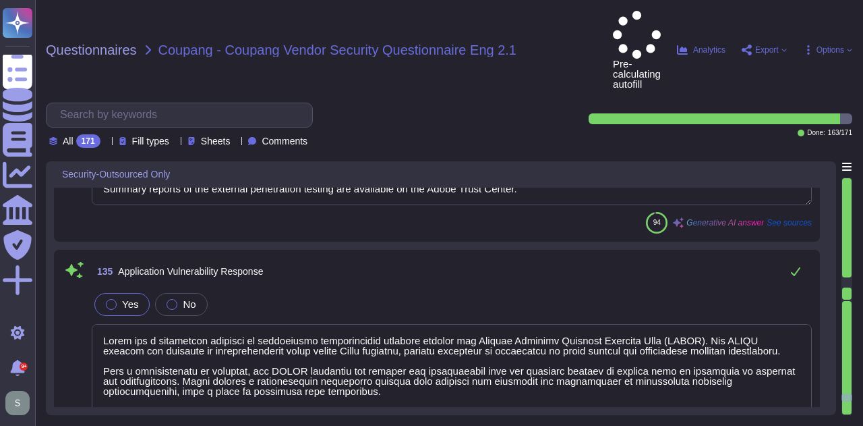
type textarea "Adobe subscribes to industry-wide vulnerability announcement lists, including U…"
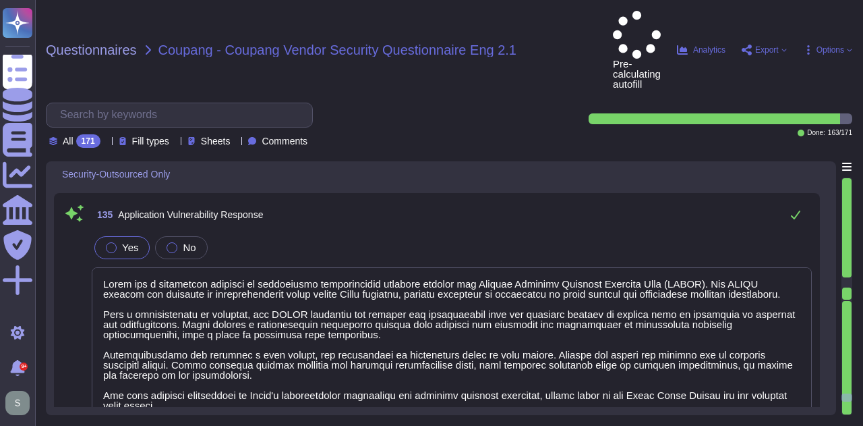
scroll to position [23939, 0]
